Goal: Task Accomplishment & Management: Manage account settings

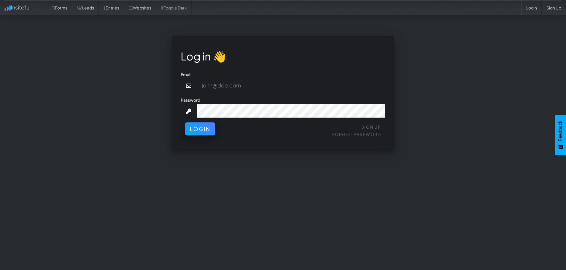
click at [239, 84] on input "email" at bounding box center [291, 86] width 189 height 14
type input "cs087769@gmail.com"
click at [189, 111] on icon at bounding box center [188, 111] width 7 height 5
click at [196, 127] on button "Login" at bounding box center [200, 127] width 30 height 13
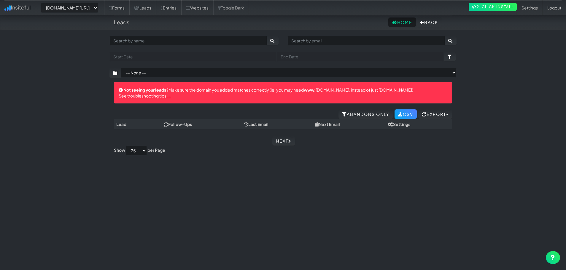
select select "1673"
click at [398, 22] on link "Home" at bounding box center [402, 22] width 28 height 9
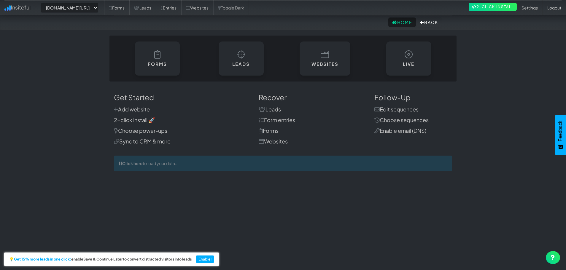
select select "1673"
click at [264, 108] on icon at bounding box center [262, 109] width 7 height 5
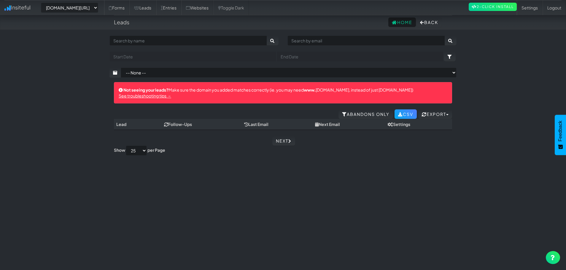
select select "1673"
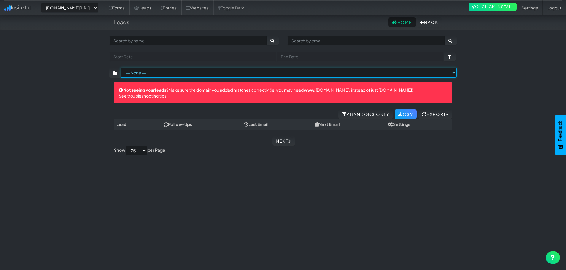
click at [452, 73] on select "-- None --" at bounding box center [289, 73] width 336 height 10
click at [121, 68] on select "-- None --" at bounding box center [289, 73] width 336 height 10
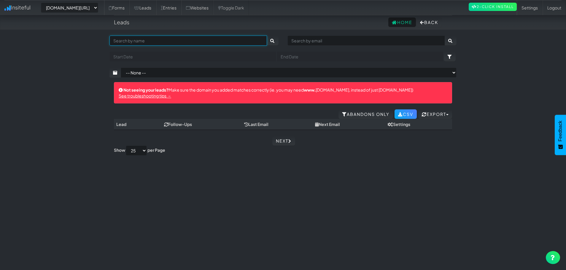
click at [241, 43] on input "text" at bounding box center [188, 41] width 158 height 10
click at [308, 41] on input "text" at bounding box center [367, 41] width 158 height 10
type input "cs087769@gmail.com"
click at [237, 41] on input "text" at bounding box center [188, 41] width 158 height 10
type input "Destino escrito"
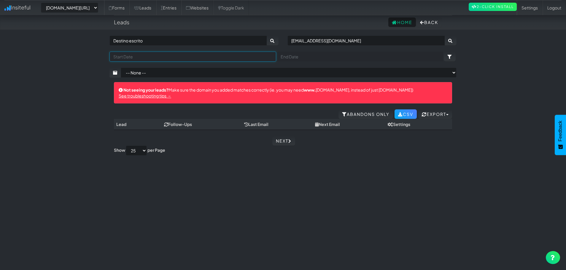
click at [199, 57] on input "text" at bounding box center [192, 57] width 167 height 10
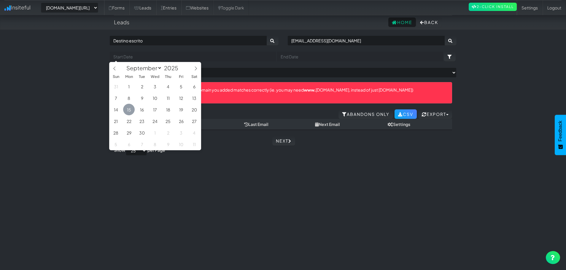
click at [128, 110] on span "15" at bounding box center [129, 110] width 12 height 12
type input "2025-09-15"
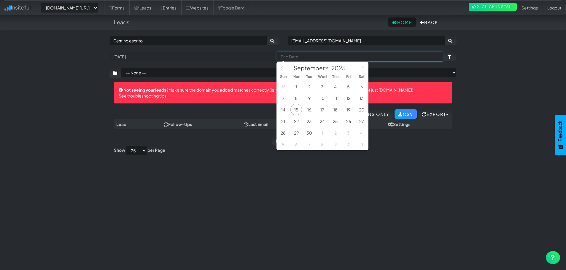
click at [387, 59] on input "text" at bounding box center [360, 57] width 167 height 10
click at [309, 135] on span "30" at bounding box center [310, 133] width 12 height 12
type input "2025-09-30"
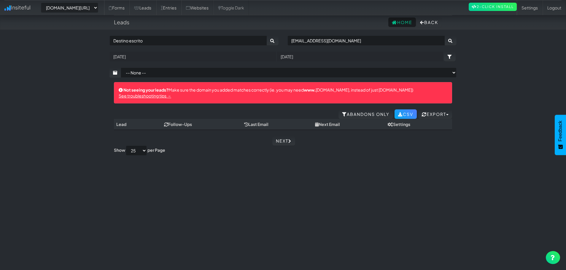
click at [384, 90] on div "Not seeing your leads? Make sure the domain you added matches correctly (ie. yo…" at bounding box center [283, 92] width 338 height 21
click at [272, 39] on icon "submit" at bounding box center [272, 41] width 5 height 4
select select "1673"
click at [143, 151] on select "10 25 50 75 100" at bounding box center [136, 151] width 21 height 10
click at [196, 183] on div "Toggle navigation Insiteful -- None -- app.insiteful.co/domains Forms Leads Ent…" at bounding box center [282, 151] width 347 height 230
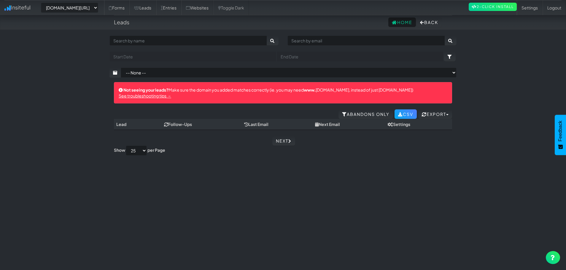
click at [165, 149] on label "per Page" at bounding box center [156, 150] width 18 height 6
click at [147, 149] on select "10 25 50 75 100" at bounding box center [136, 151] width 21 height 10
click at [283, 138] on link "Next" at bounding box center [283, 140] width 23 height 9
select select "1673"
click at [283, 138] on link "Previous" at bounding box center [271, 140] width 36 height 9
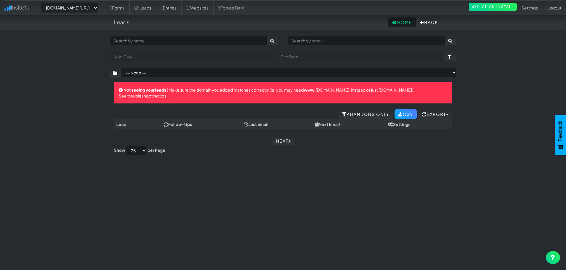
select select "1673"
click at [283, 138] on link "Next" at bounding box center [283, 140] width 23 height 9
select select "1673"
click at [329, 125] on th "Next Email" at bounding box center [349, 124] width 73 height 11
click at [119, 21] on h4 "Leads" at bounding box center [121, 22] width 15 height 6
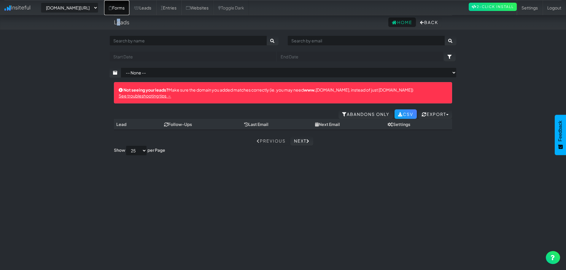
click at [123, 13] on link "Forms" at bounding box center [116, 7] width 25 height 15
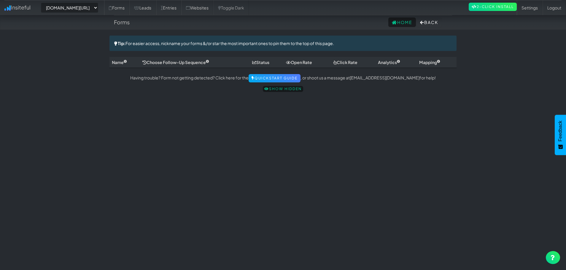
select select "1673"
click at [472, 6] on icon at bounding box center [474, 7] width 5 height 4
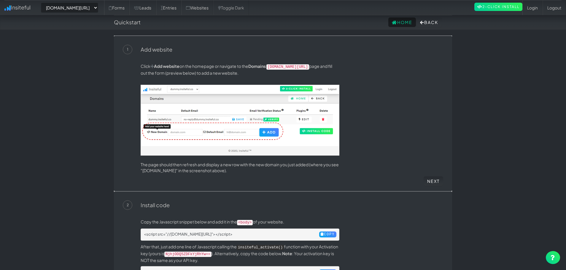
select select "1673"
click at [415, 27] on div "Home Back" at bounding box center [283, 22] width 338 height 15
click at [422, 23] on button "Back" at bounding box center [429, 22] width 25 height 9
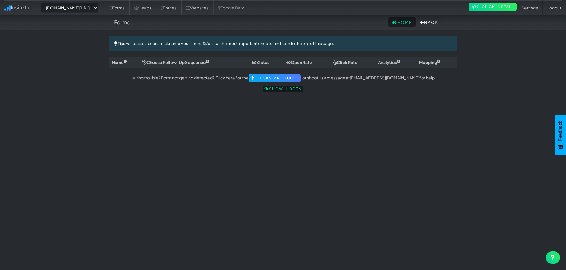
select select "1673"
click at [560, 5] on link "Logout" at bounding box center [554, 7] width 23 height 15
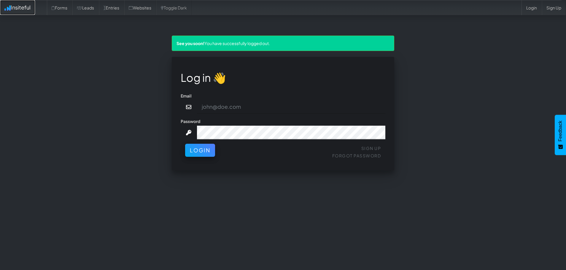
click at [23, 7] on link "Insiteful" at bounding box center [17, 7] width 35 height 15
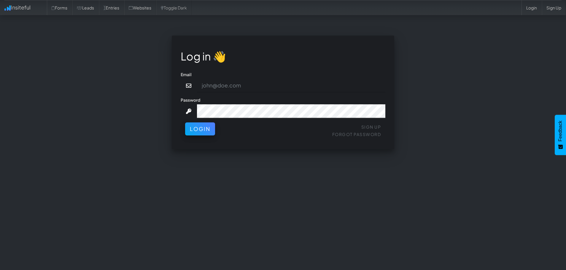
click at [224, 89] on input "email" at bounding box center [291, 86] width 189 height 14
type input "cs087769@gmail.com"
click at [206, 133] on button "Login" at bounding box center [200, 127] width 30 height 13
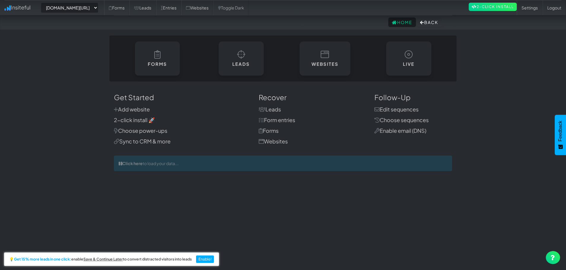
select select "1673"
